Goal: Transaction & Acquisition: Purchase product/service

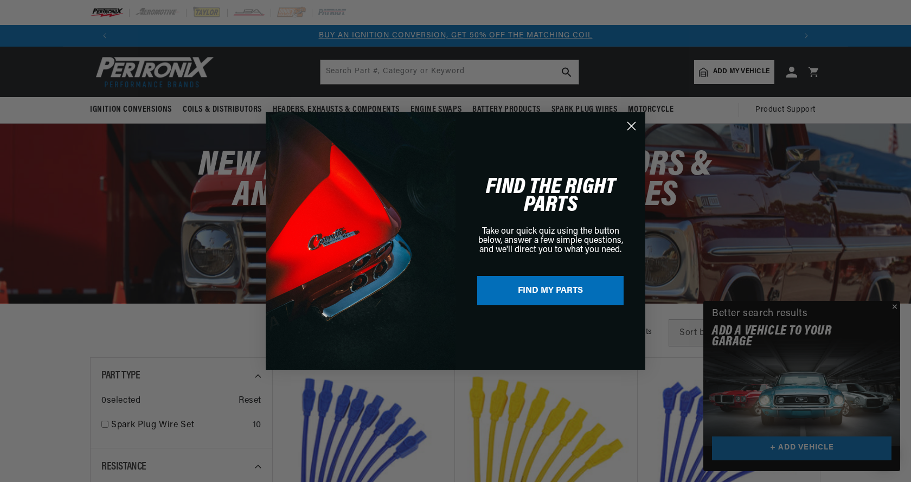
drag, startPoint x: 896, startPoint y: 307, endPoint x: 884, endPoint y: 307, distance: 11.4
click at [896, 307] on div "Close dialog FIND THE RIGHT PARTS Take our quick quiz using the button below, a…" at bounding box center [455, 241] width 911 height 482
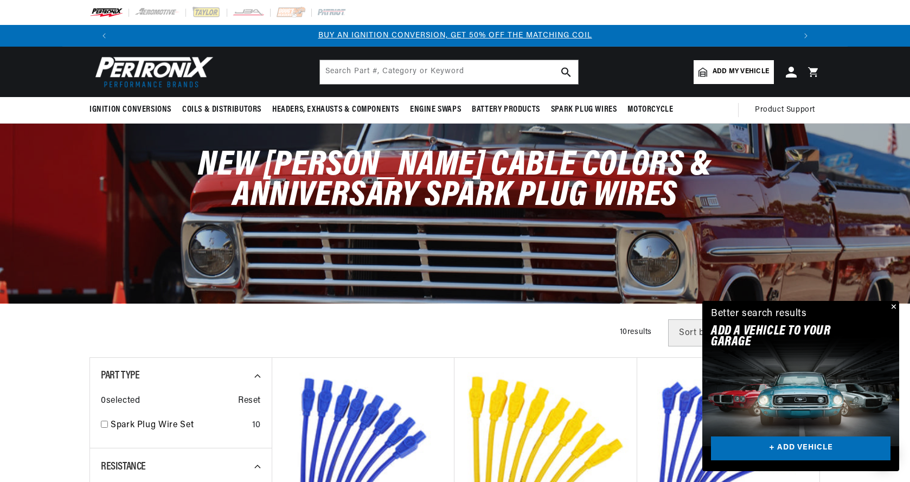
click at [893, 305] on button "Close" at bounding box center [892, 307] width 13 height 13
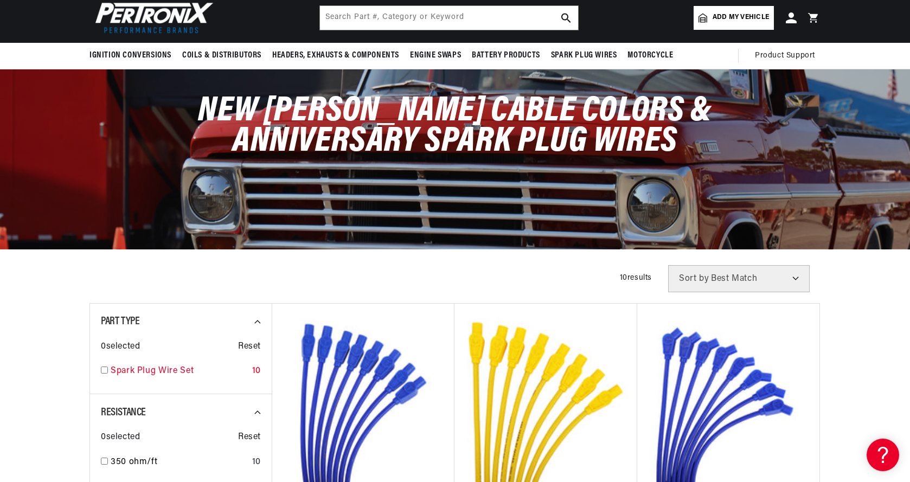
scroll to position [0, 1354]
click at [105, 370] on div "0 selected Reset Spark Plug Wire Set 10" at bounding box center [181, 356] width 160 height 54
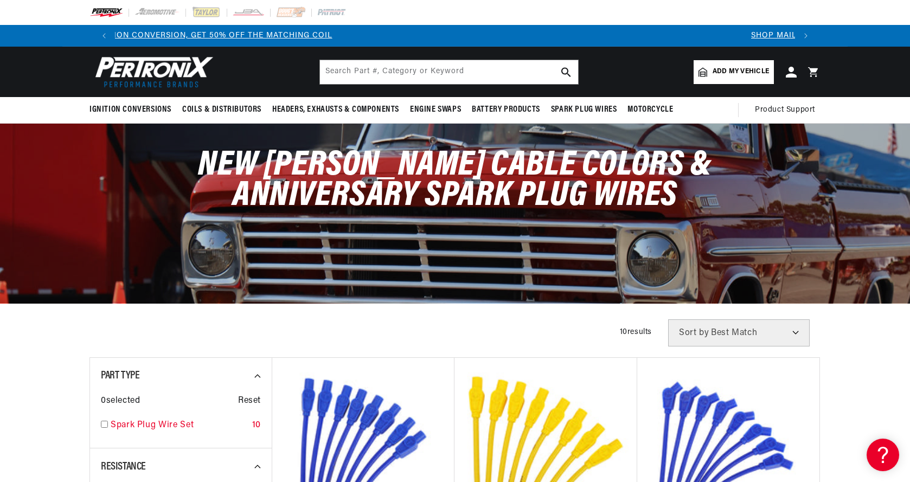
scroll to position [0, 44]
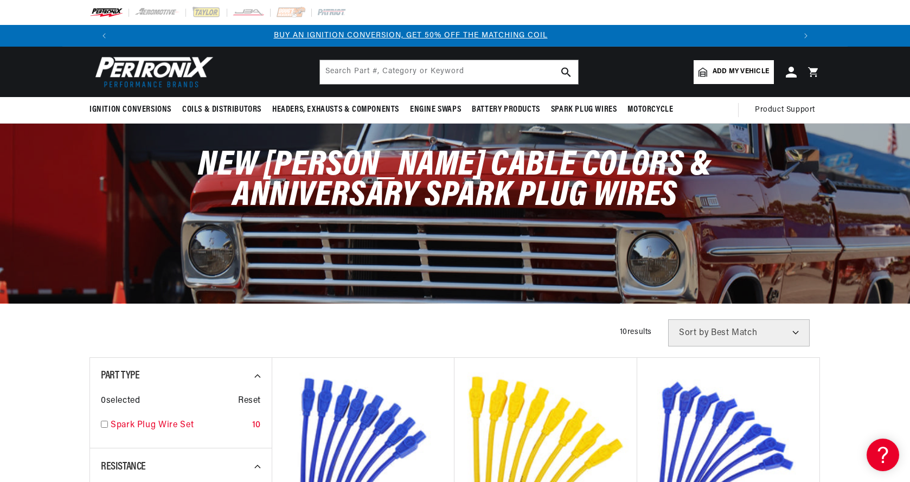
click at [105, 423] on input "checkbox" at bounding box center [104, 424] width 7 height 7
checkbox input "true"
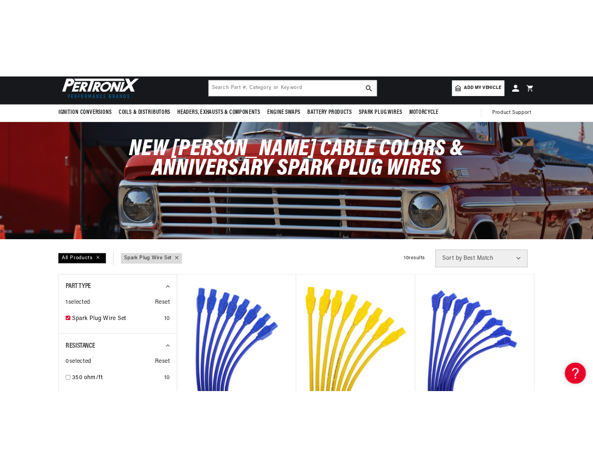
scroll to position [0, 677]
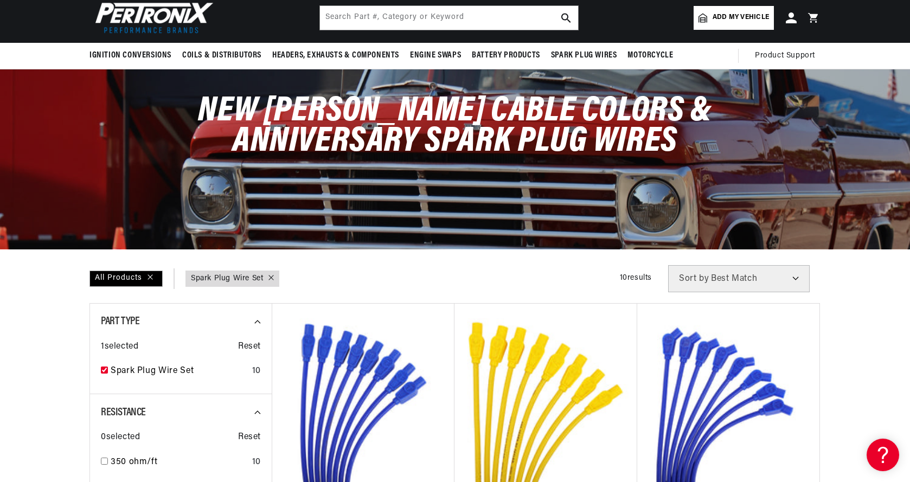
click at [874, 100] on div "New Taylor Cable Colors & Anniversary Spark Plug Wires" at bounding box center [455, 158] width 910 height 179
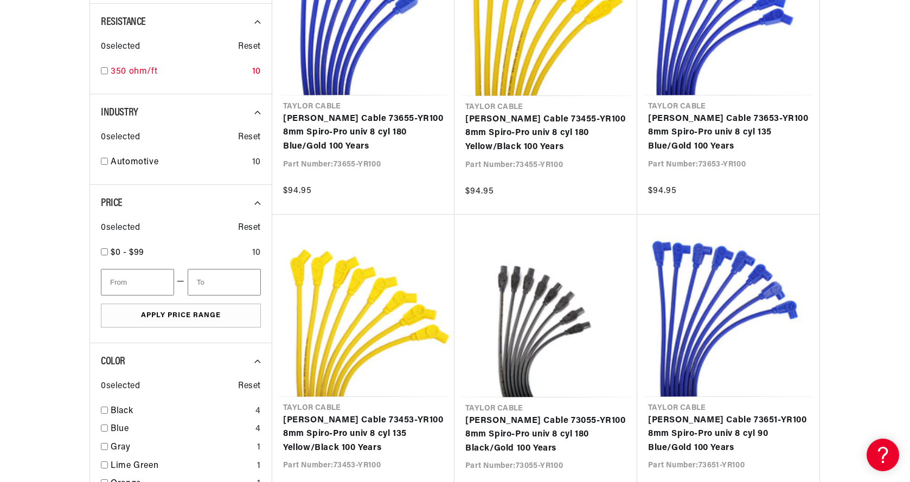
click at [107, 71] on input "checkbox" at bounding box center [104, 70] width 7 height 7
checkbox input "true"
click at [107, 162] on input "checkbox" at bounding box center [104, 161] width 7 height 7
checkbox input "true"
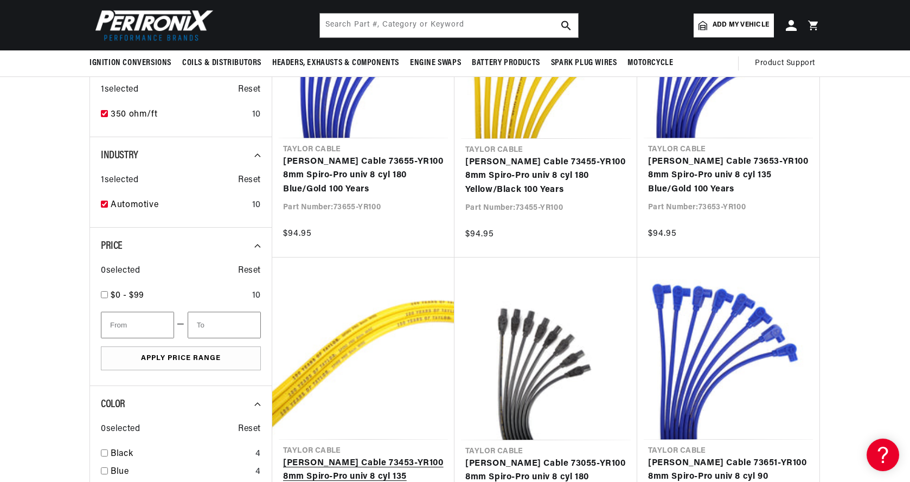
scroll to position [401, 0]
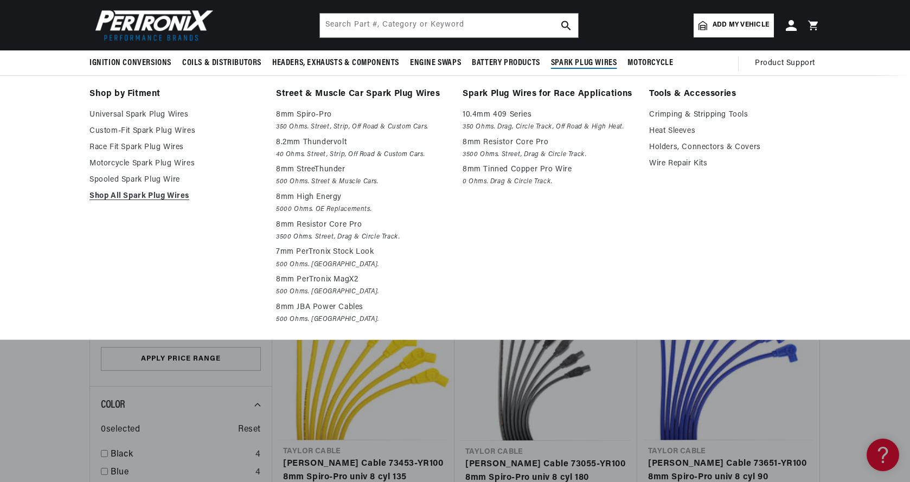
click at [589, 61] on span "Spark Plug Wires" at bounding box center [584, 62] width 66 height 11
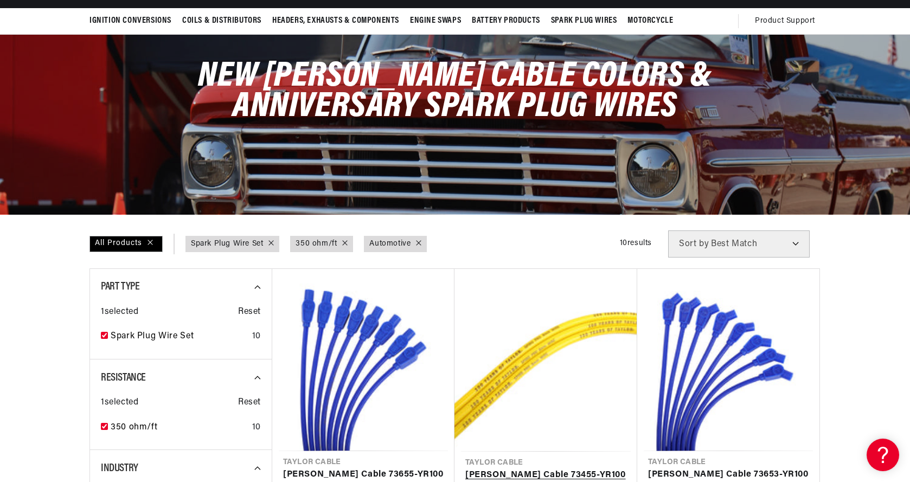
scroll to position [0, 0]
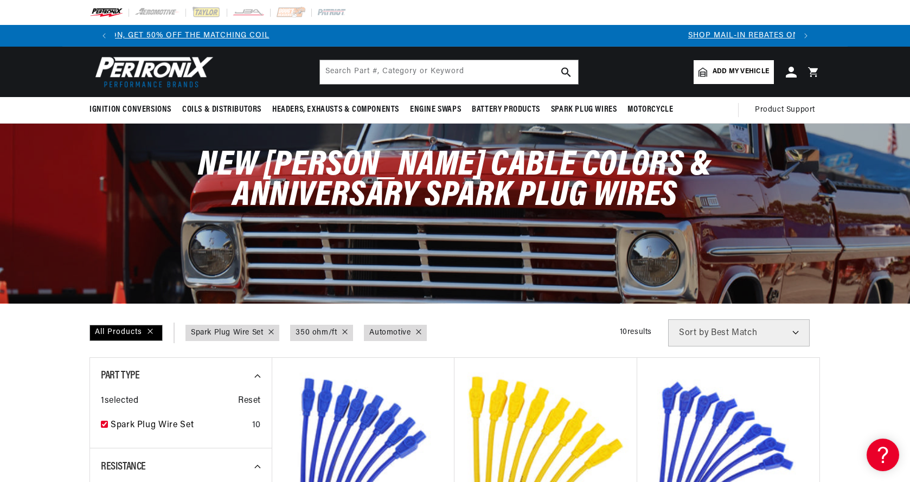
click at [729, 69] on span "Add my vehicle" at bounding box center [740, 72] width 56 height 10
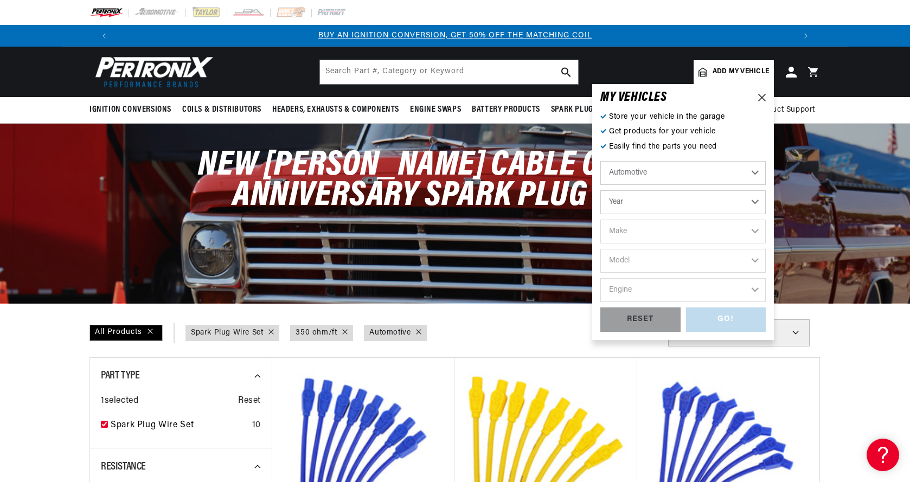
click at [755, 203] on select "Year 2022 2021 2020 2019 2018 2017 2016 2015 2014 2013 2012 2011 2010 2009 2008…" at bounding box center [682, 202] width 165 height 24
select select "2002"
click at [621, 201] on select "Year 2022 2021 2020 2019 2018 2017 2016 2015 2014 2013 2012 2011 2010 2009 2008…" at bounding box center [682, 202] width 165 height 24
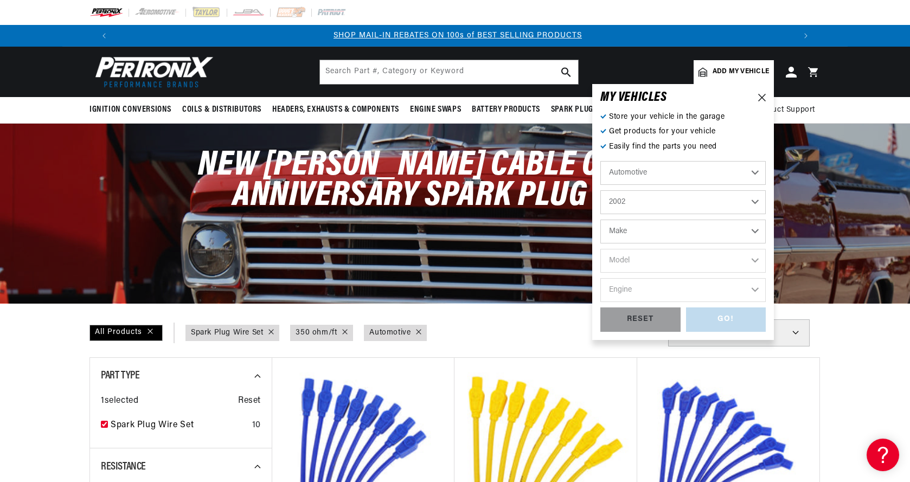
click at [756, 230] on select "Make Avanti Buick Cadillac Chevrolet Dodge Ford GMC Isuzu Jeep Lincoln Mercury …" at bounding box center [682, 232] width 165 height 24
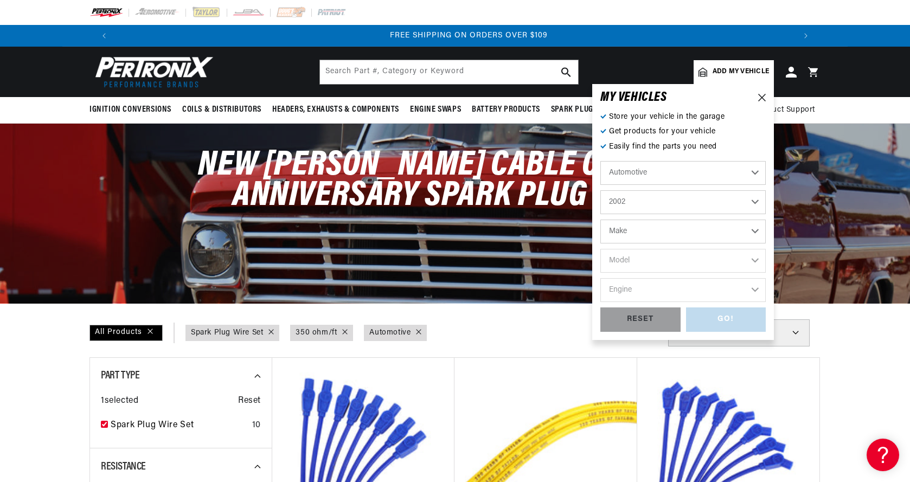
scroll to position [0, 1354]
select select "Pontiac"
click at [600, 220] on select "Make Avanti Buick Cadillac Chevrolet Dodge Ford GMC Isuzu Jeep Lincoln Mercury …" at bounding box center [682, 232] width 165 height 24
select select "Pontiac"
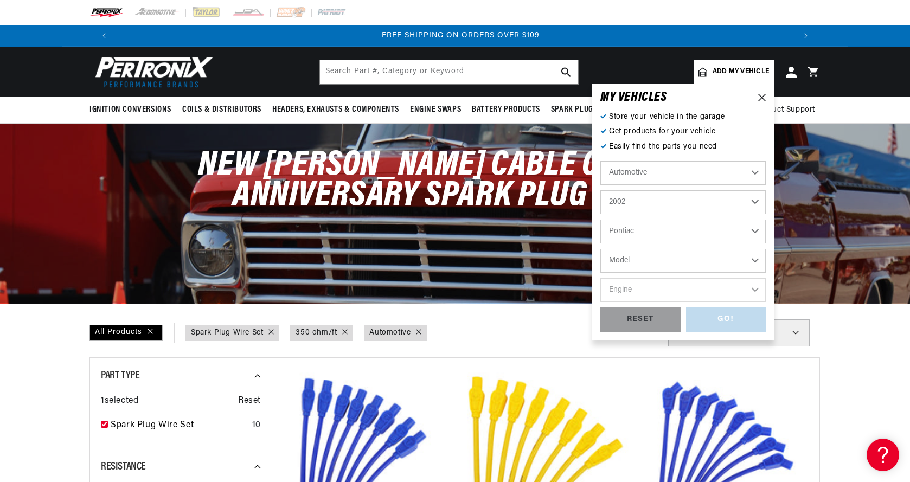
click at [757, 262] on select "Model Bonneville Firebird Grand Am Grand Prix" at bounding box center [682, 261] width 165 height 24
select select "Firebird"
click at [600, 249] on select "Model Bonneville Firebird Grand Am Grand Prix" at bounding box center [682, 261] width 165 height 24
select select "Firebird"
click at [753, 290] on select "Engine 5.7L" at bounding box center [682, 290] width 165 height 24
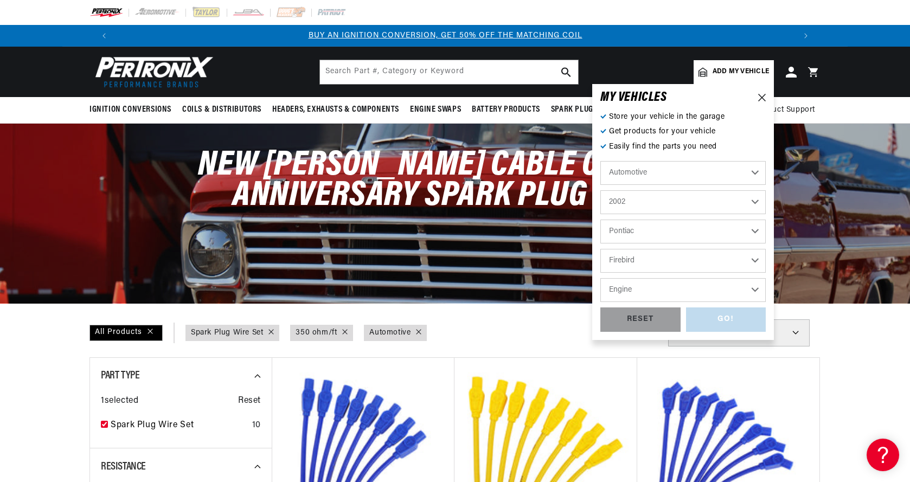
scroll to position [0, 0]
click at [755, 288] on select "Engine 5.7L" at bounding box center [682, 290] width 165 height 24
click at [723, 319] on div "GO! RESET" at bounding box center [682, 319] width 165 height 24
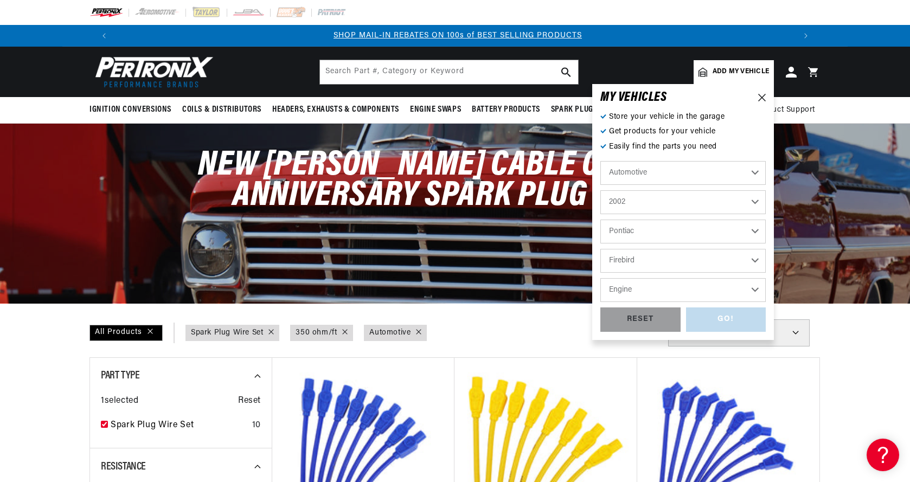
click at [723, 319] on div "GO! RESET" at bounding box center [682, 319] width 165 height 24
click at [755, 287] on select "Engine 5.7L" at bounding box center [682, 290] width 165 height 24
select select "5.7L"
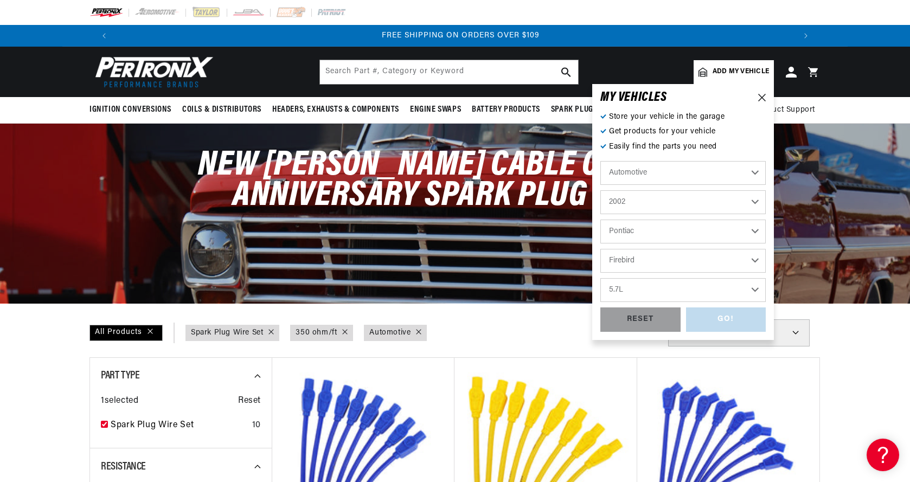
click at [600, 278] on select "Engine 5.7L" at bounding box center [682, 290] width 165 height 24
select select "5.7L"
click at [724, 318] on div "GO!" at bounding box center [726, 319] width 80 height 24
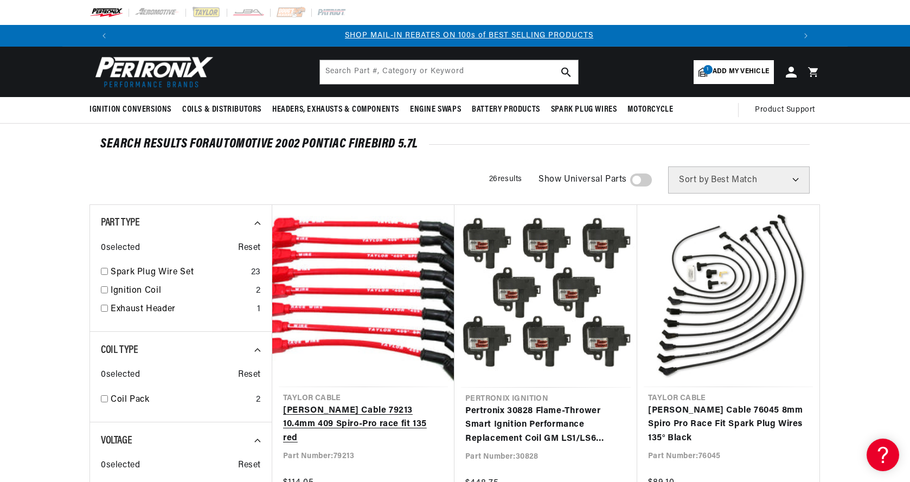
scroll to position [0, 677]
click at [366, 408] on link "[PERSON_NAME] Cable 79213 10.4mm 409 Spiro-Pro race fit 135 red" at bounding box center [363, 425] width 160 height 42
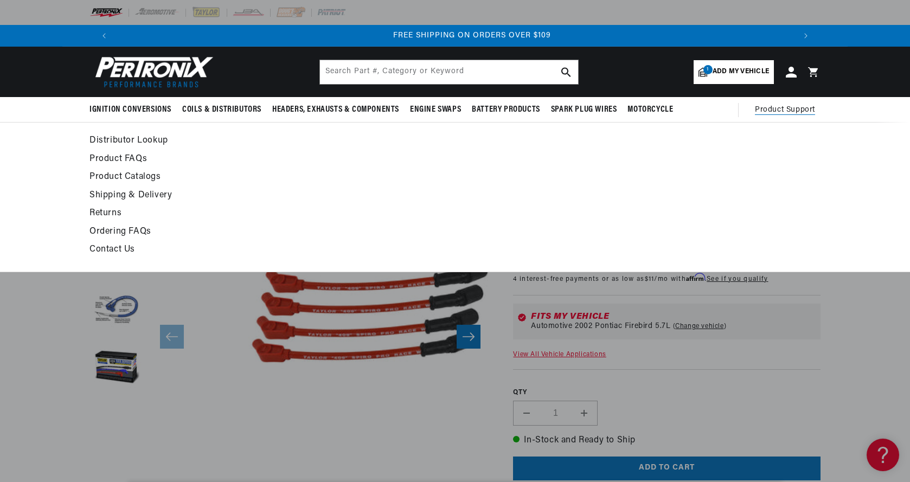
scroll to position [0, 1354]
click at [799, 110] on span "Product Support" at bounding box center [785, 110] width 60 height 12
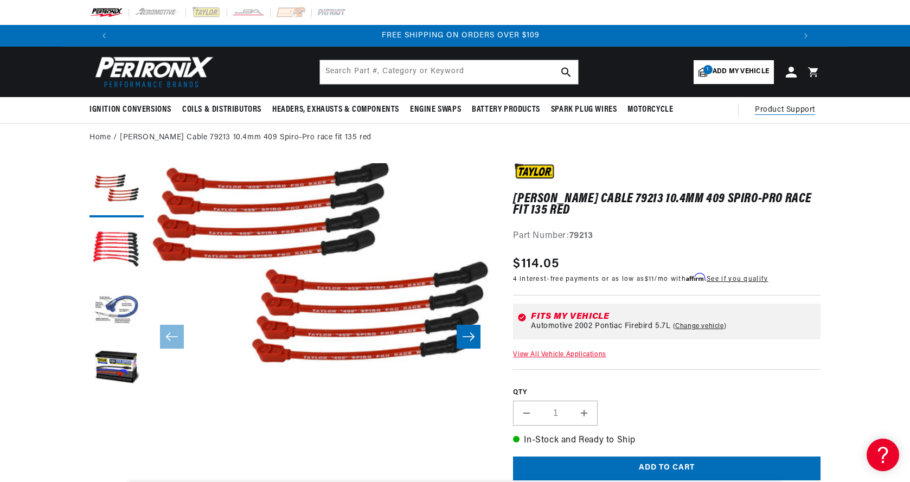
click at [799, 110] on span "Product Support" at bounding box center [785, 110] width 60 height 12
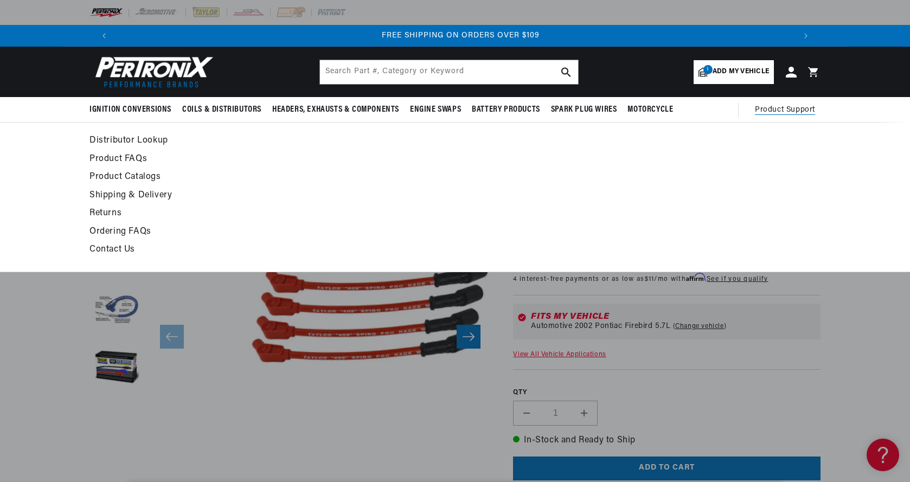
click at [799, 109] on span "Product Support" at bounding box center [785, 110] width 60 height 12
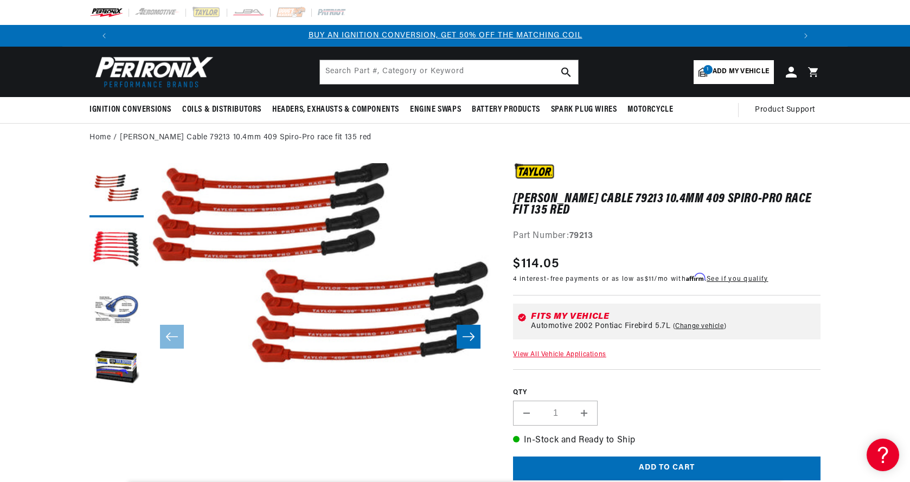
scroll to position [0, 0]
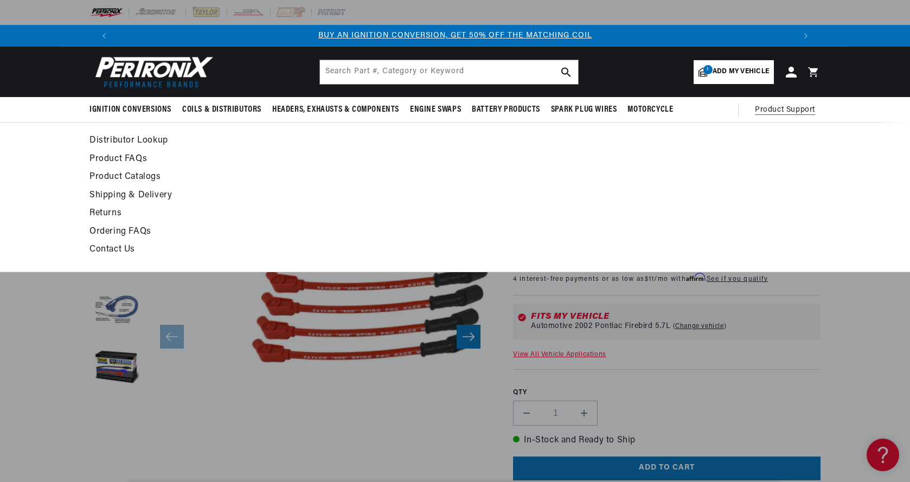
click at [122, 246] on link "Contact Us" at bounding box center [355, 249] width 533 height 15
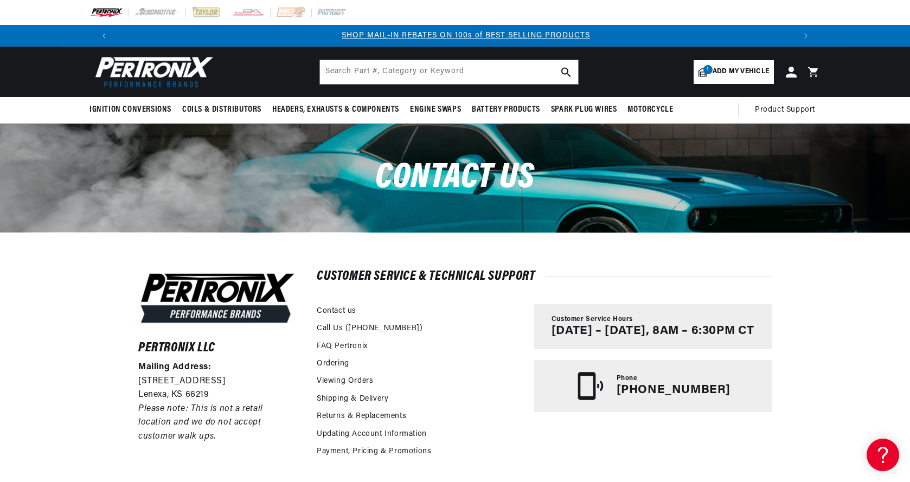
scroll to position [0, 677]
click at [211, 12] on img at bounding box center [206, 13] width 30 height 12
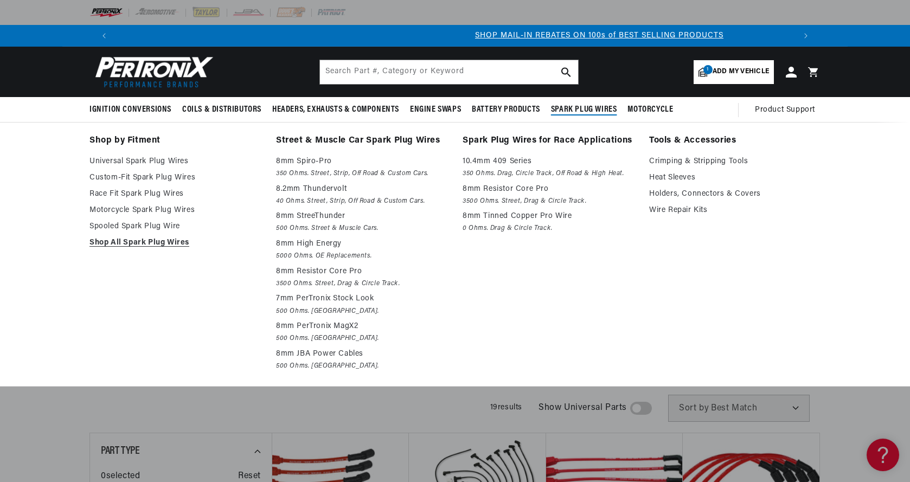
click at [605, 107] on span "Spark Plug Wires" at bounding box center [584, 109] width 66 height 11
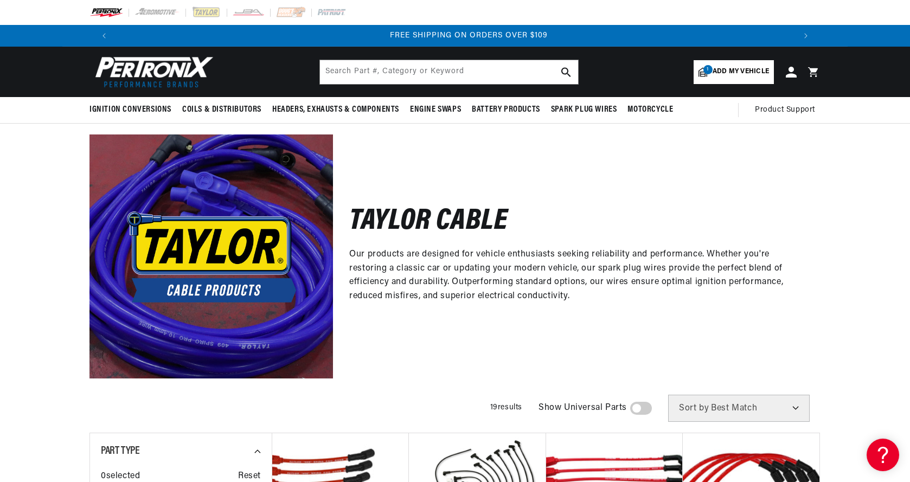
scroll to position [0, 1354]
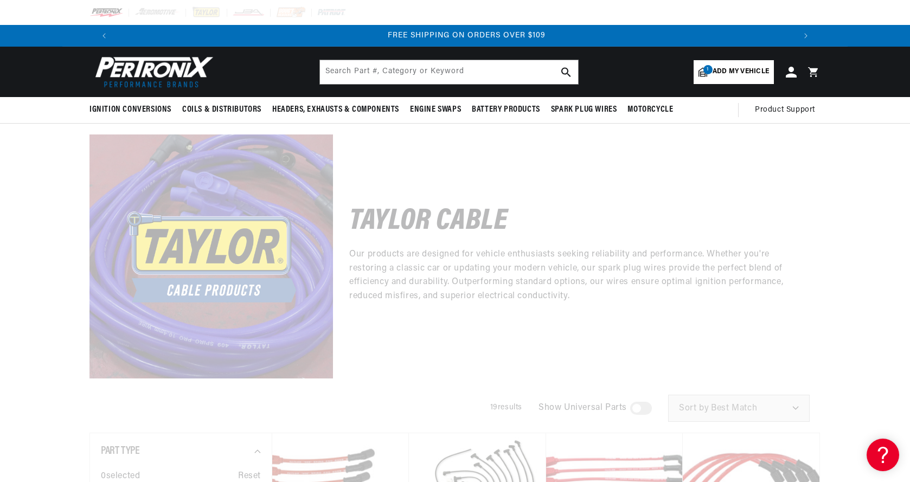
scroll to position [0, 1354]
click at [397, 418] on div at bounding box center [455, 241] width 910 height 482
click at [397, 416] on div at bounding box center [455, 241] width 910 height 482
click at [399, 415] on div at bounding box center [455, 241] width 910 height 482
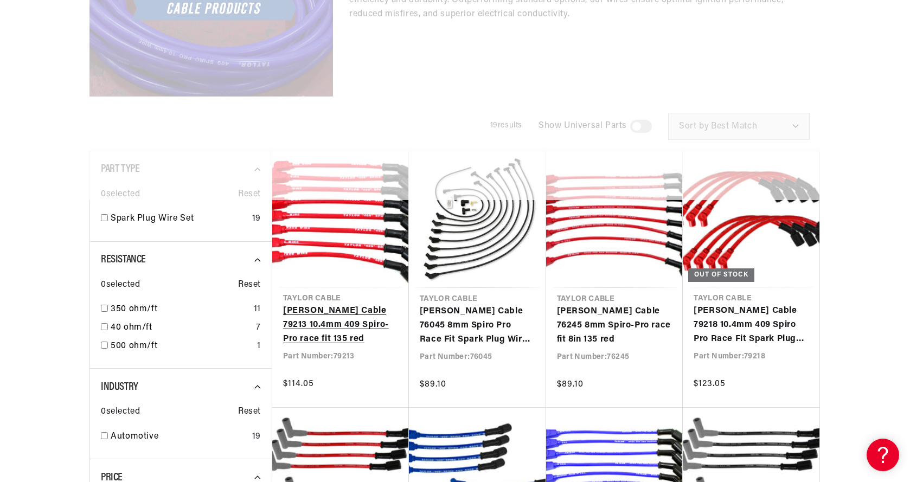
scroll to position [0, 677]
click at [358, 304] on link "[PERSON_NAME] Cable 79213 10.4mm 409 Spiro-Pro race fit 135 red" at bounding box center [340, 325] width 115 height 42
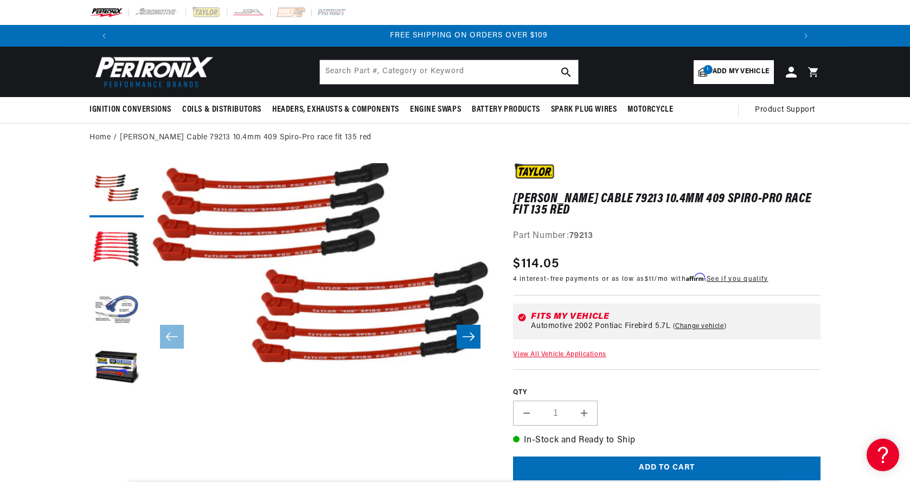
scroll to position [0, 1354]
click at [390, 76] on input "text" at bounding box center [449, 72] width 258 height 24
type input "84043"
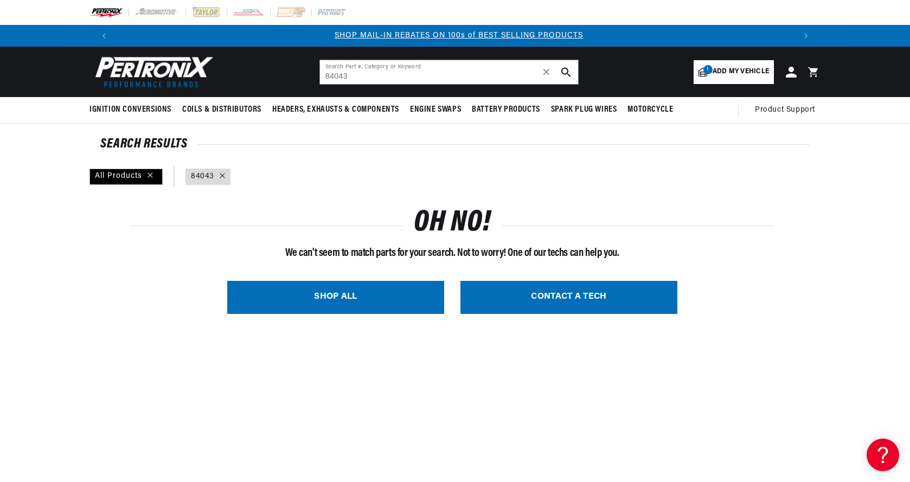
scroll to position [0, 677]
click at [385, 74] on input "84043" at bounding box center [449, 72] width 258 height 24
type input "8"
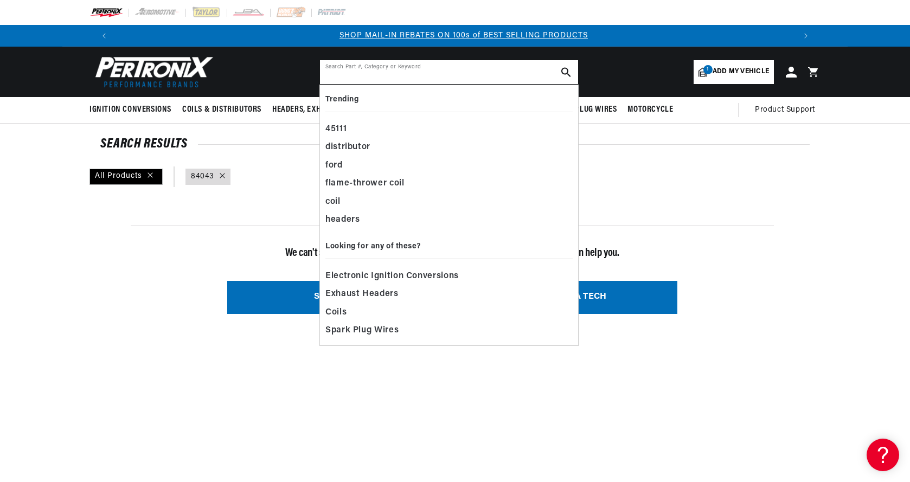
scroll to position [0, 677]
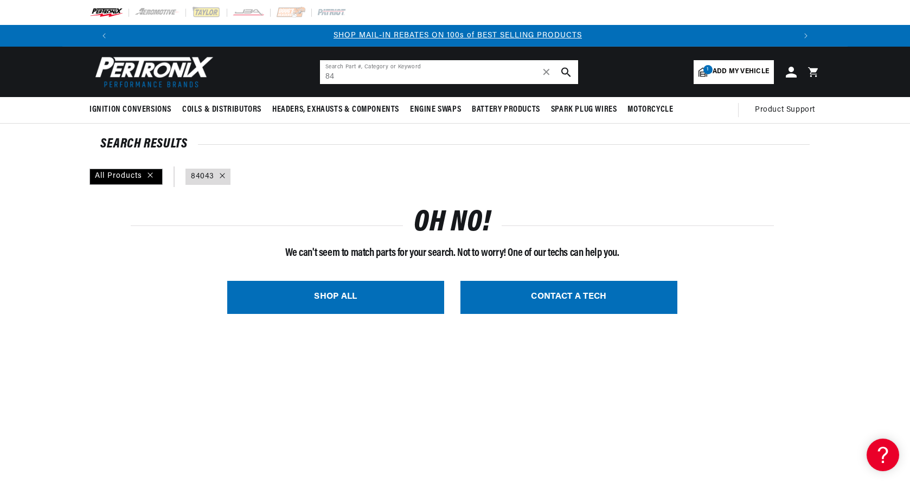
type input "8"
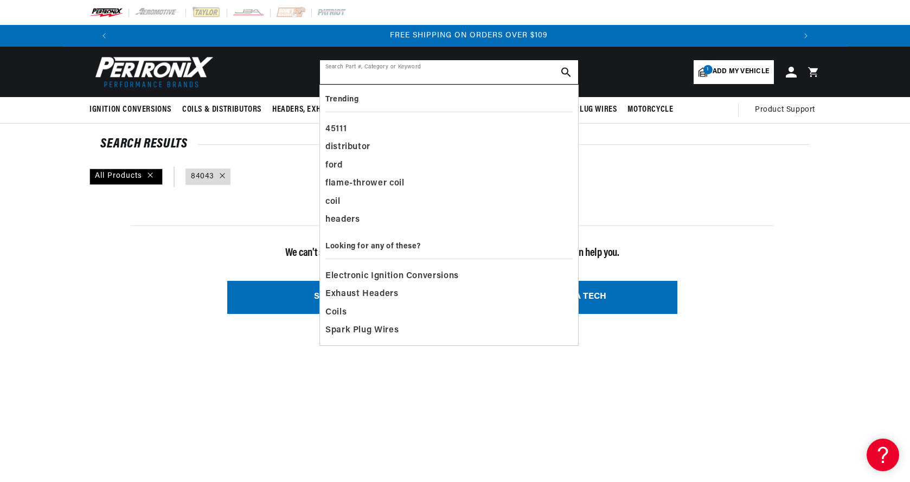
scroll to position [0, 1354]
